Goal: Task Accomplishment & Management: Manage account settings

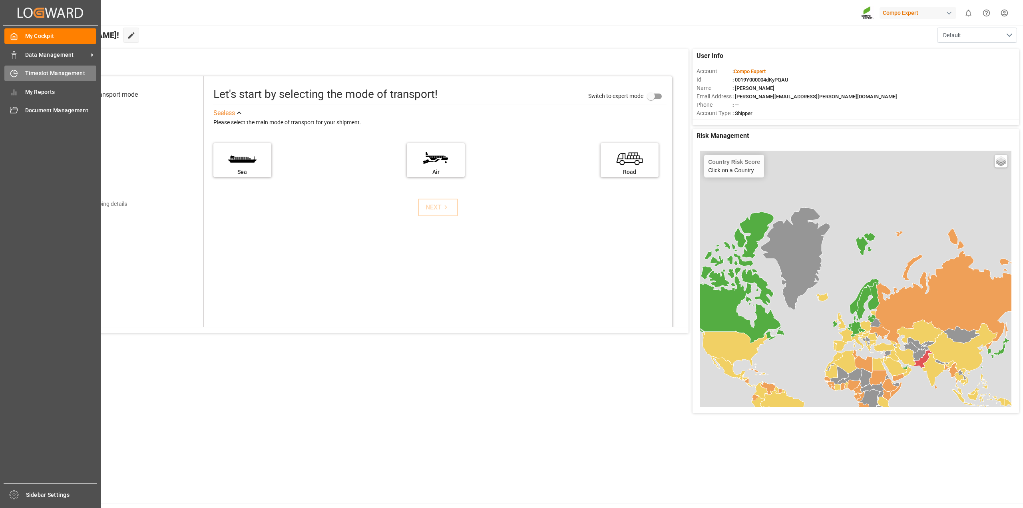
click at [29, 76] on span "Timeslot Management" at bounding box center [61, 73] width 72 height 8
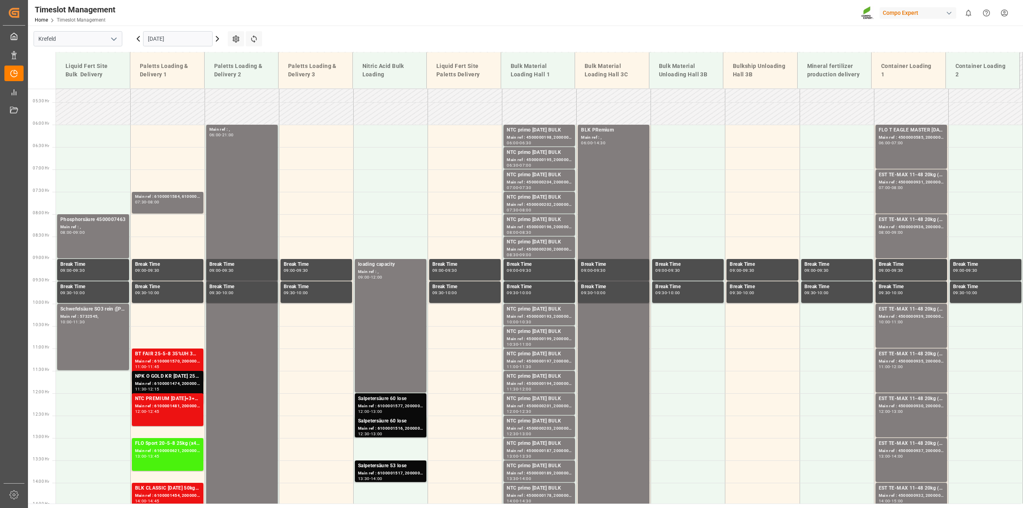
scroll to position [312, 0]
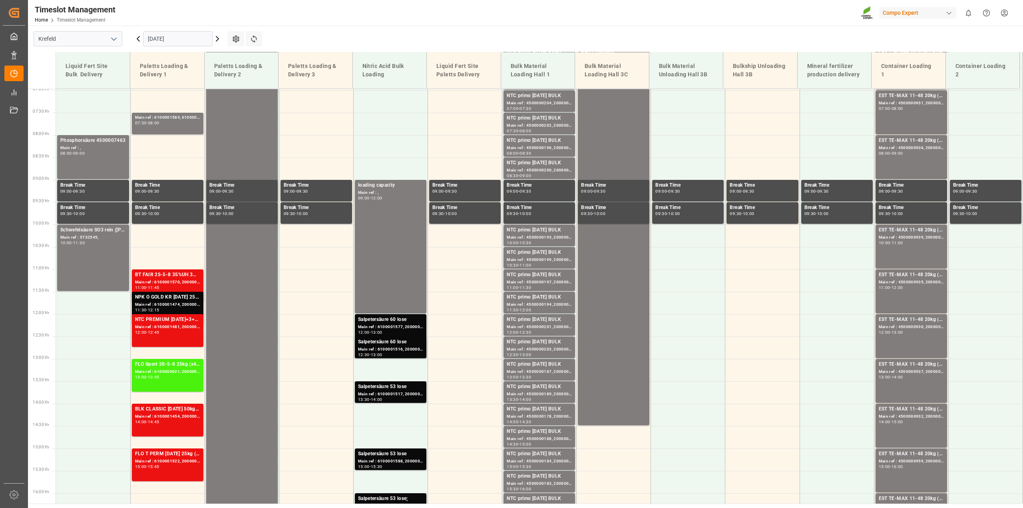
click at [219, 38] on icon at bounding box center [218, 39] width 10 height 10
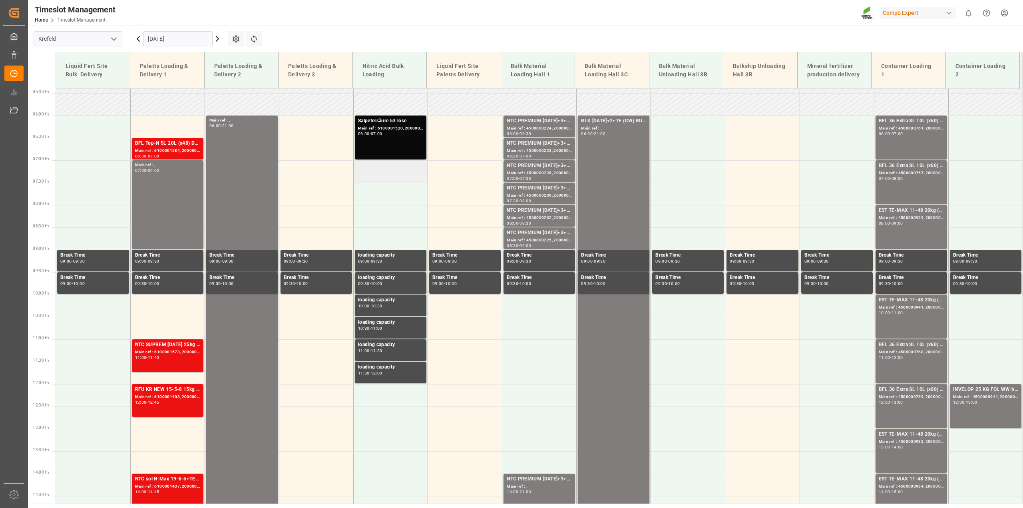
scroll to position [192, 0]
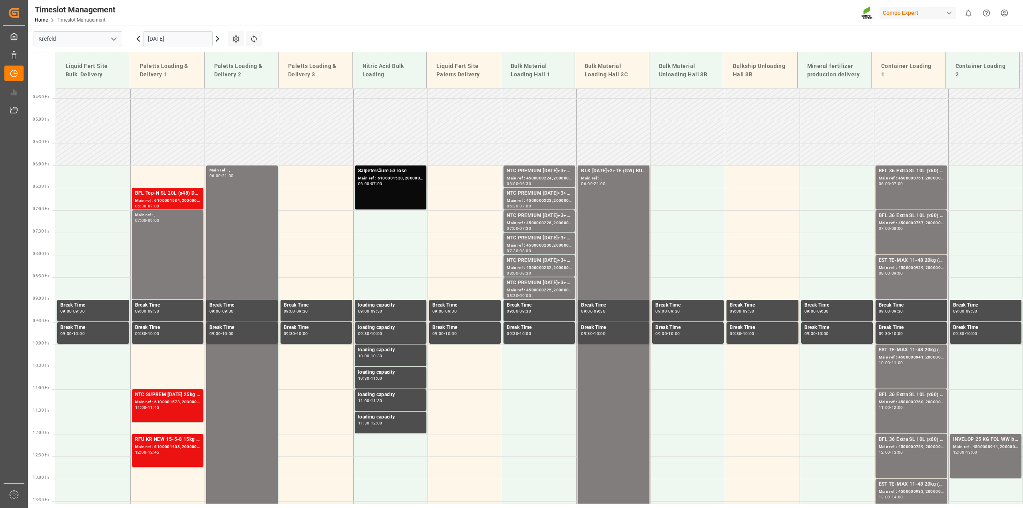
click at [389, 177] on div "Main ref : 6100001520, 2000001337" at bounding box center [390, 178] width 65 height 7
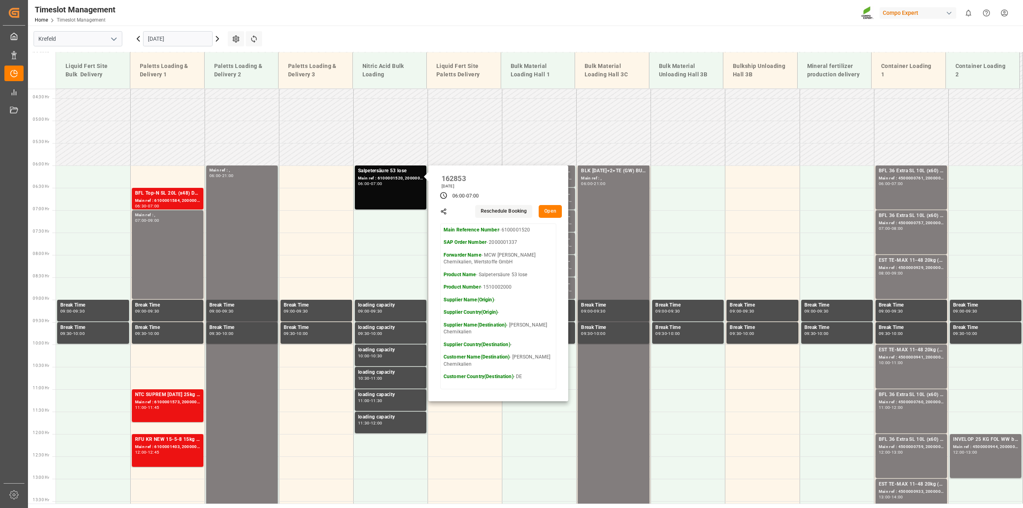
click at [139, 40] on icon at bounding box center [138, 39] width 10 height 10
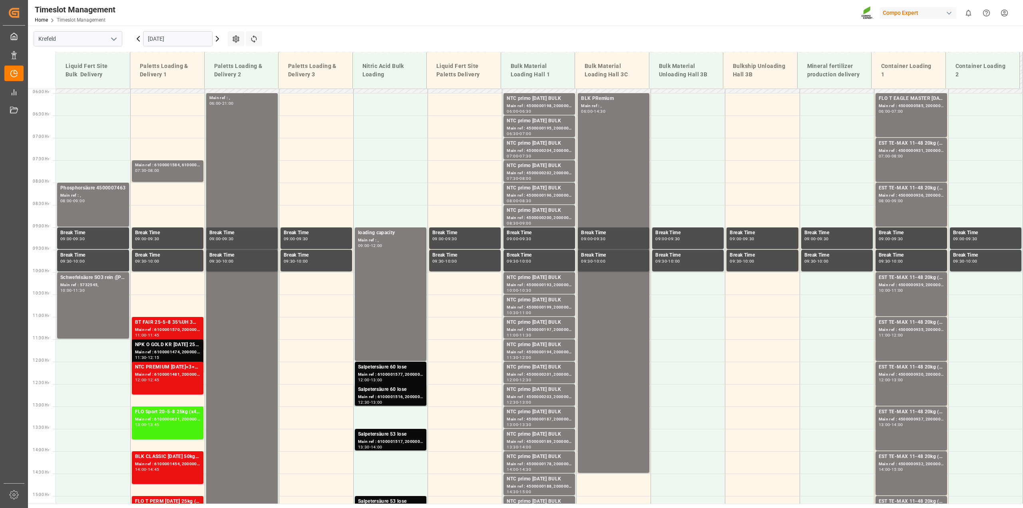
scroll to position [272, 0]
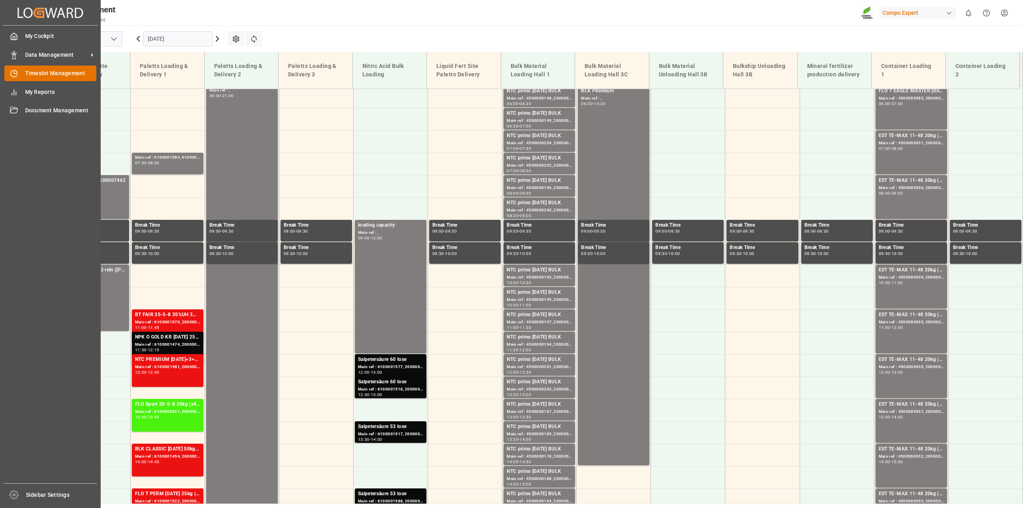
click at [26, 74] on span "Timeslot Management" at bounding box center [61, 73] width 72 height 8
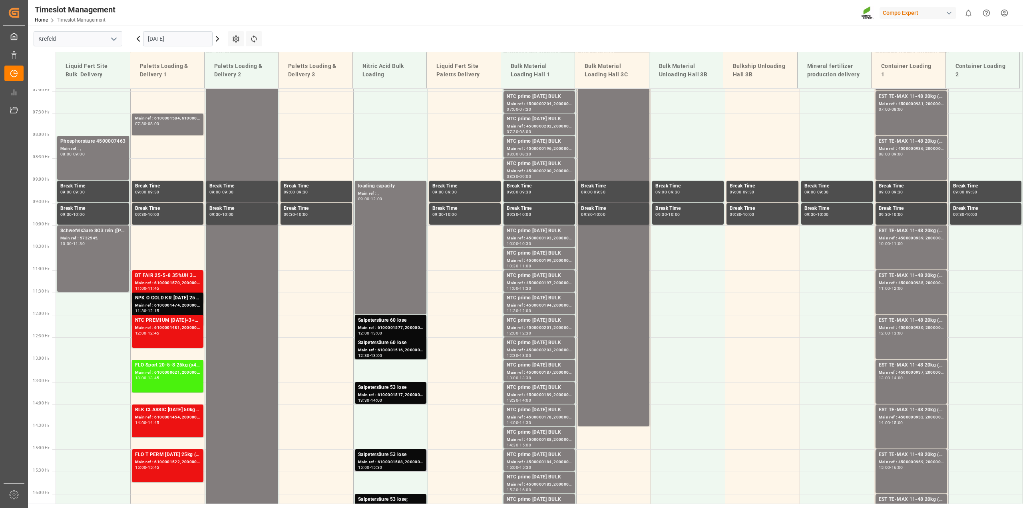
scroll to position [352, 0]
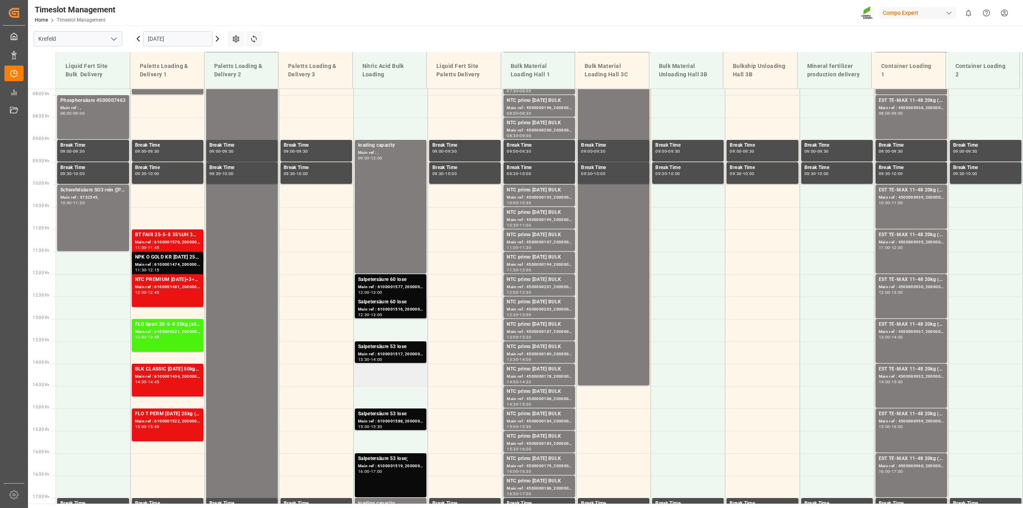
click at [379, 380] on td at bounding box center [390, 375] width 74 height 22
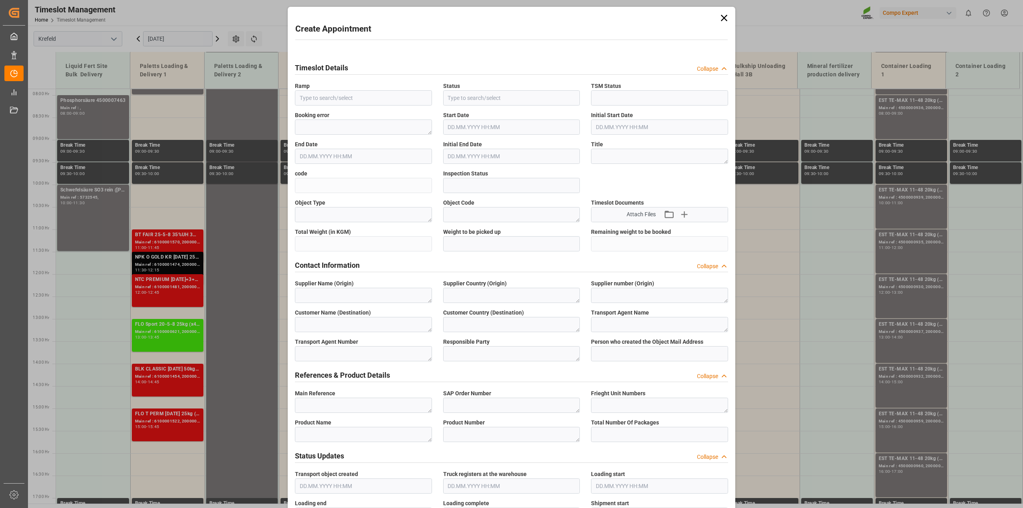
type input "Nitric Acid Bulk Loading"
type input "Booked"
type input "Open"
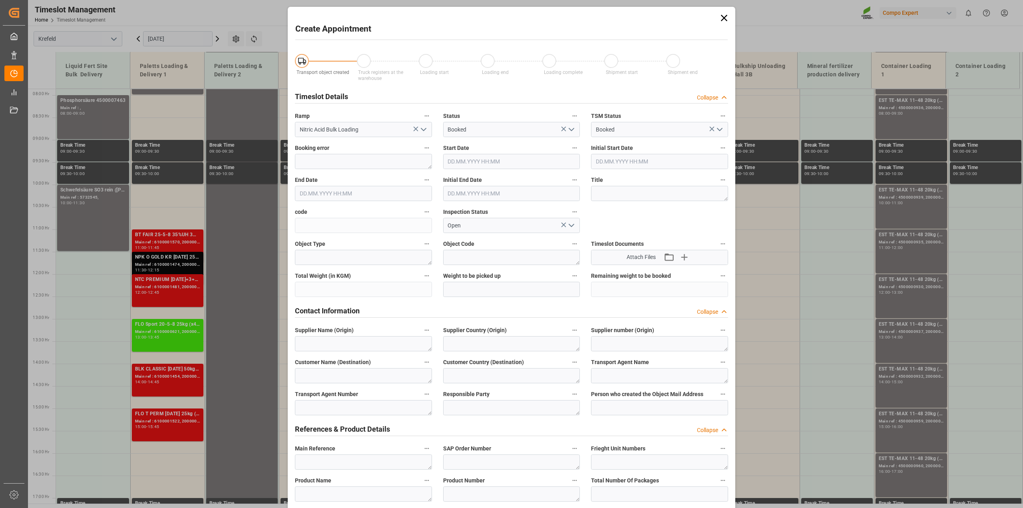
type input "02.09.2025 14:00"
type input "02.09.2025 14:30"
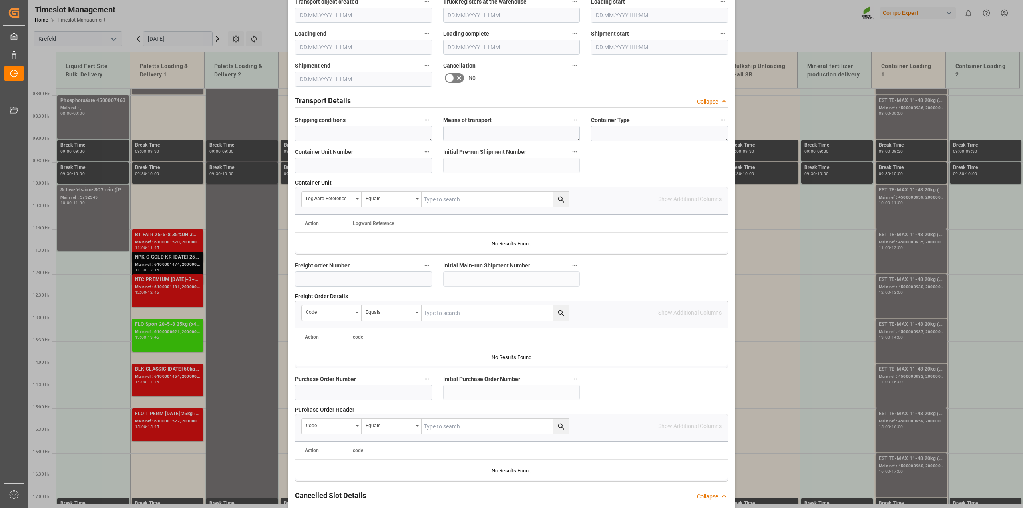
scroll to position [601, 0]
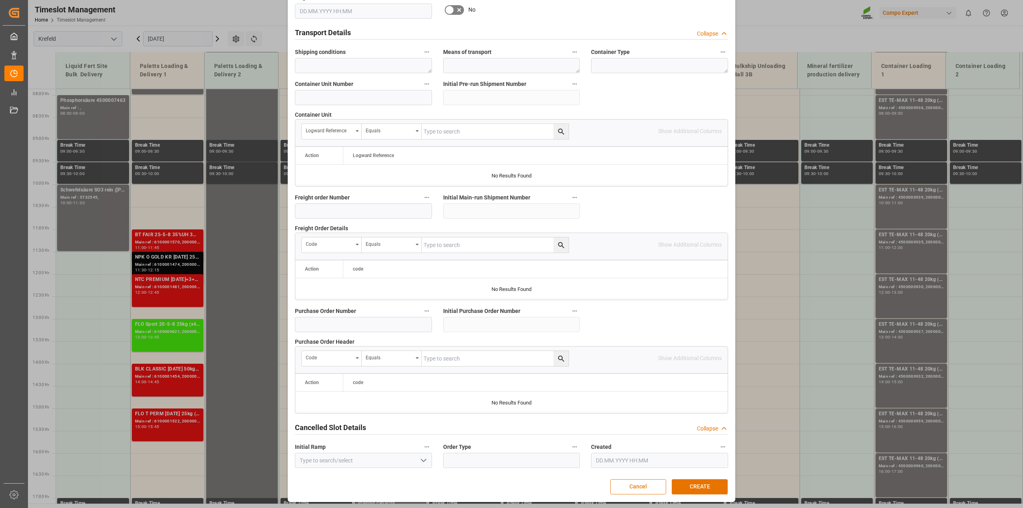
click at [630, 486] on button "Cancel" at bounding box center [638, 486] width 56 height 15
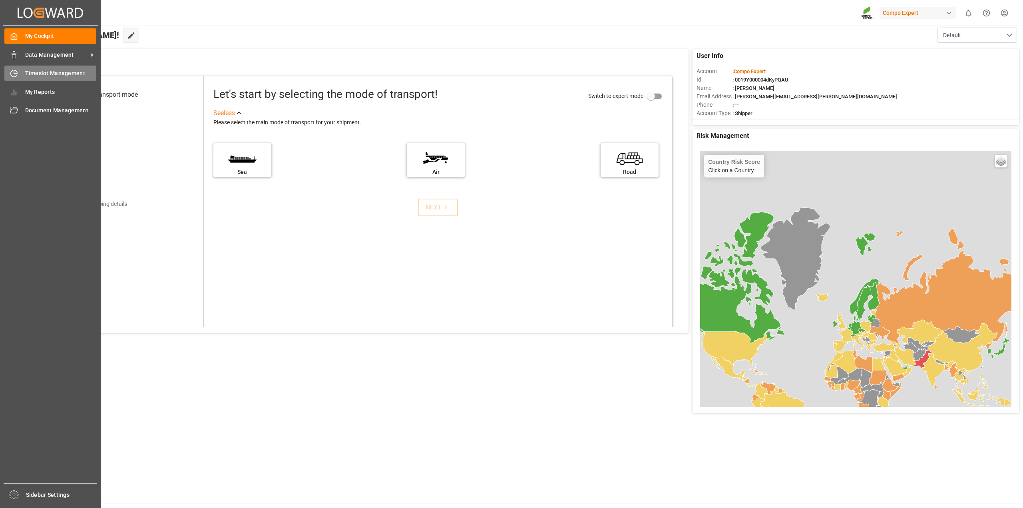
click at [45, 76] on span "Timeslot Management" at bounding box center [61, 73] width 72 height 8
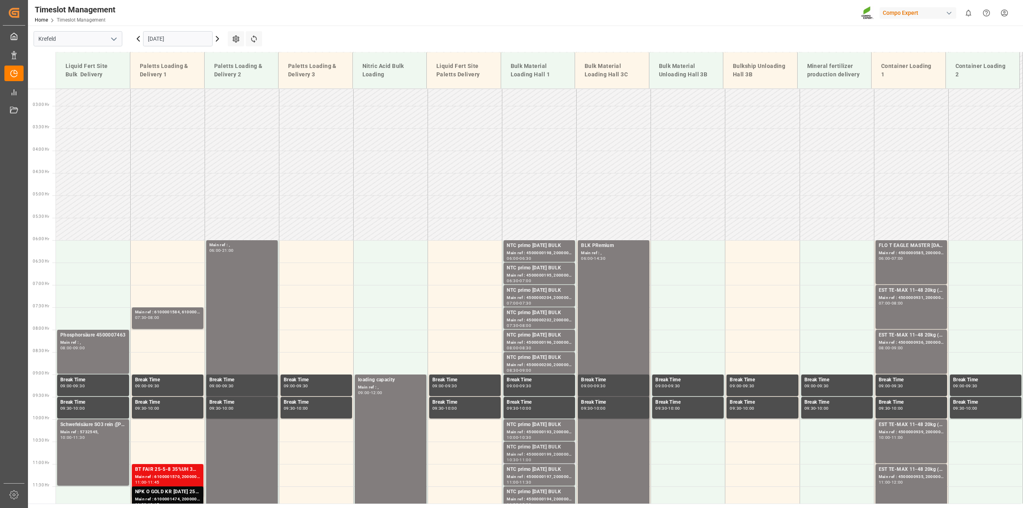
scroll to position [272, 0]
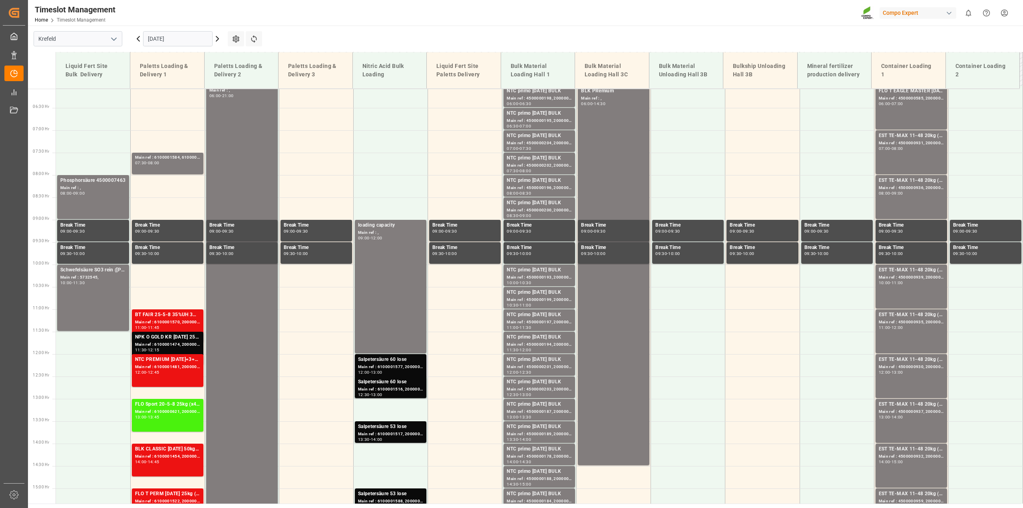
click at [403, 367] on div "Main ref : 6100001577, 2000001346" at bounding box center [390, 367] width 65 height 7
click at [414, 383] on div "Salpetersäure 60 lose" at bounding box center [390, 382] width 65 height 8
click at [419, 434] on div "Main ref : 6100001517, 2000001341" at bounding box center [390, 434] width 65 height 7
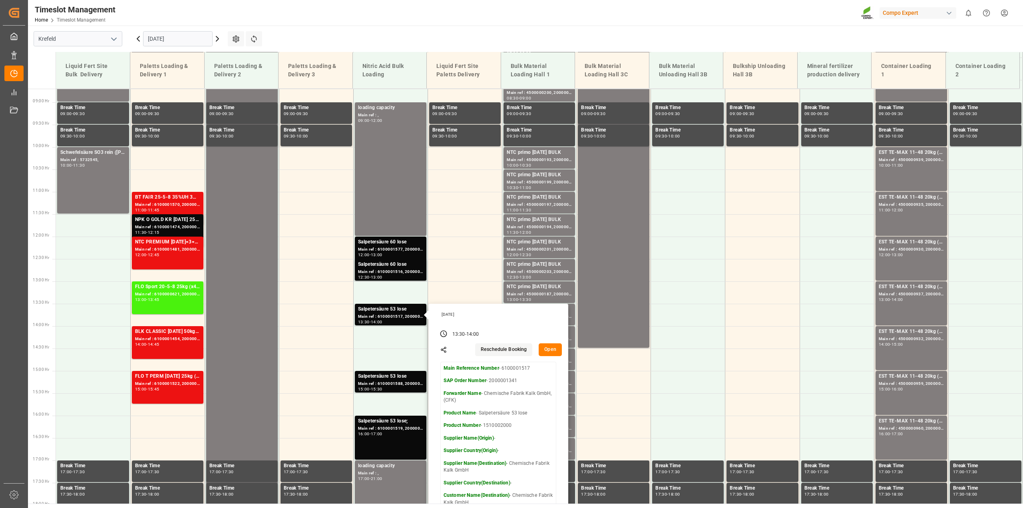
scroll to position [392, 0]
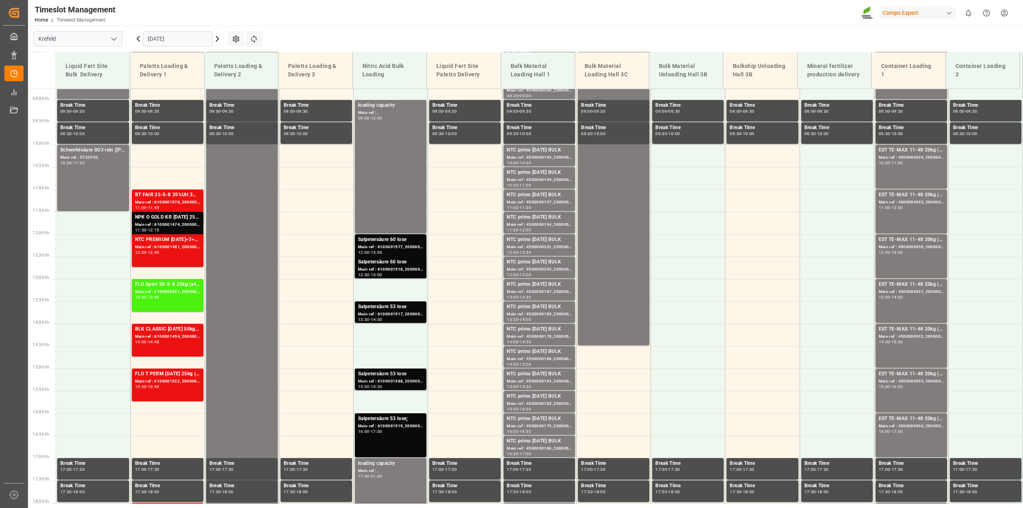
click at [408, 379] on div "Main ref : 6100001588, 2000001378" at bounding box center [390, 381] width 65 height 7
click at [413, 425] on div "Main ref : 6100001519, 2000001339;" at bounding box center [390, 426] width 65 height 7
